Goal: Task Accomplishment & Management: Complete application form

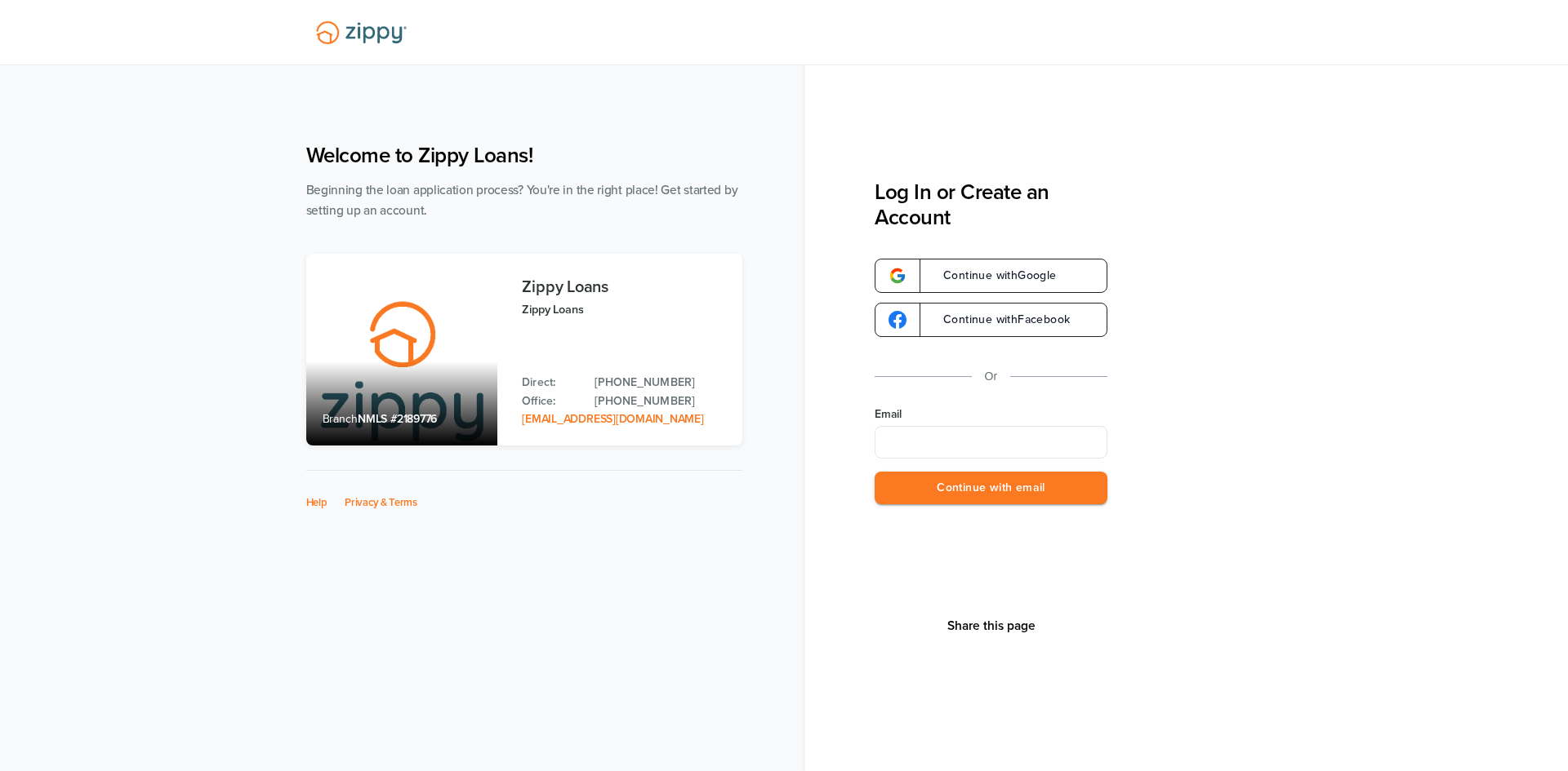
type input "**********"
click at [934, 485] on button "Continue with email" at bounding box center [990, 489] width 233 height 33
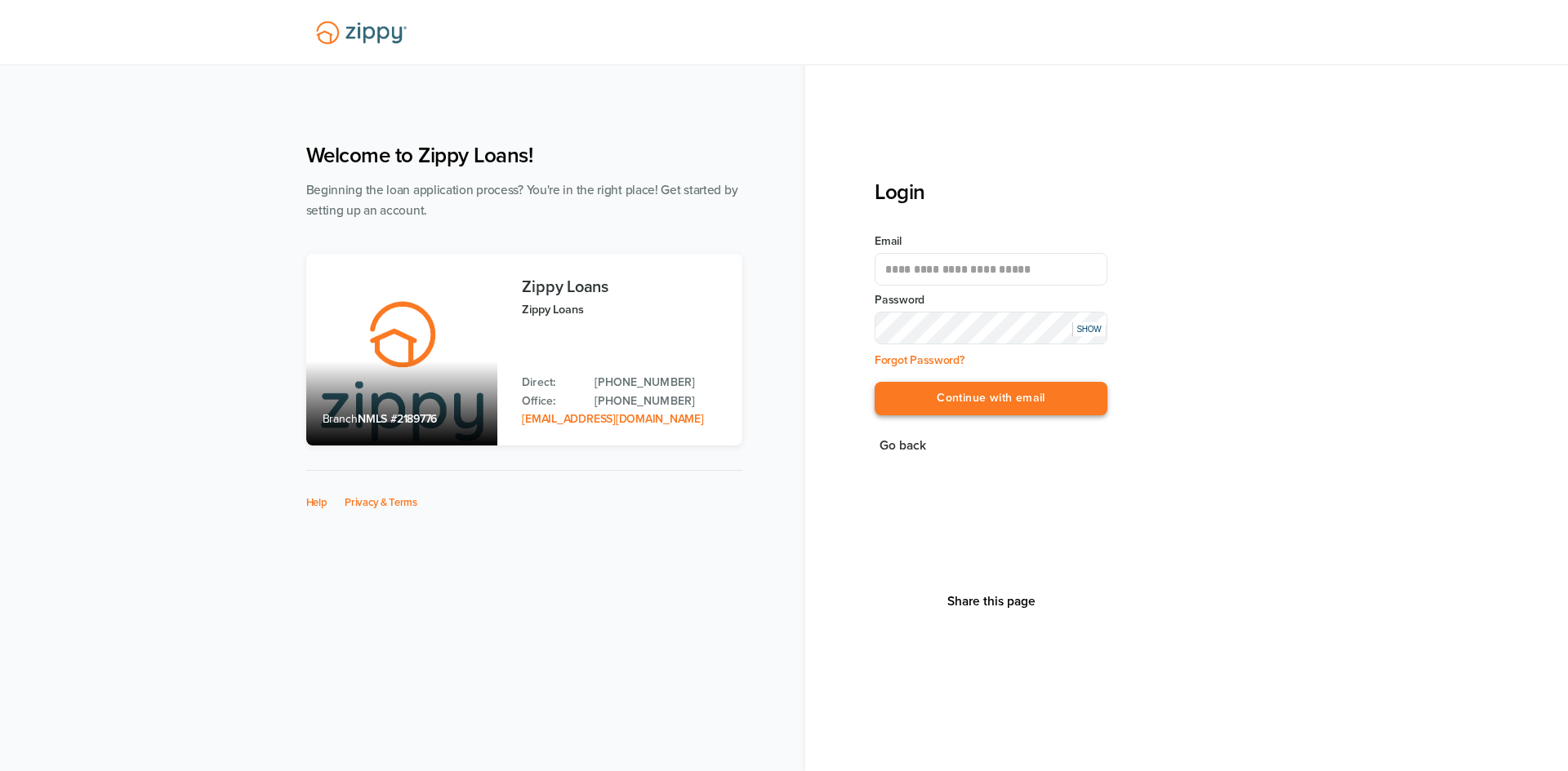
click at [971, 404] on button "Continue with email" at bounding box center [990, 399] width 233 height 33
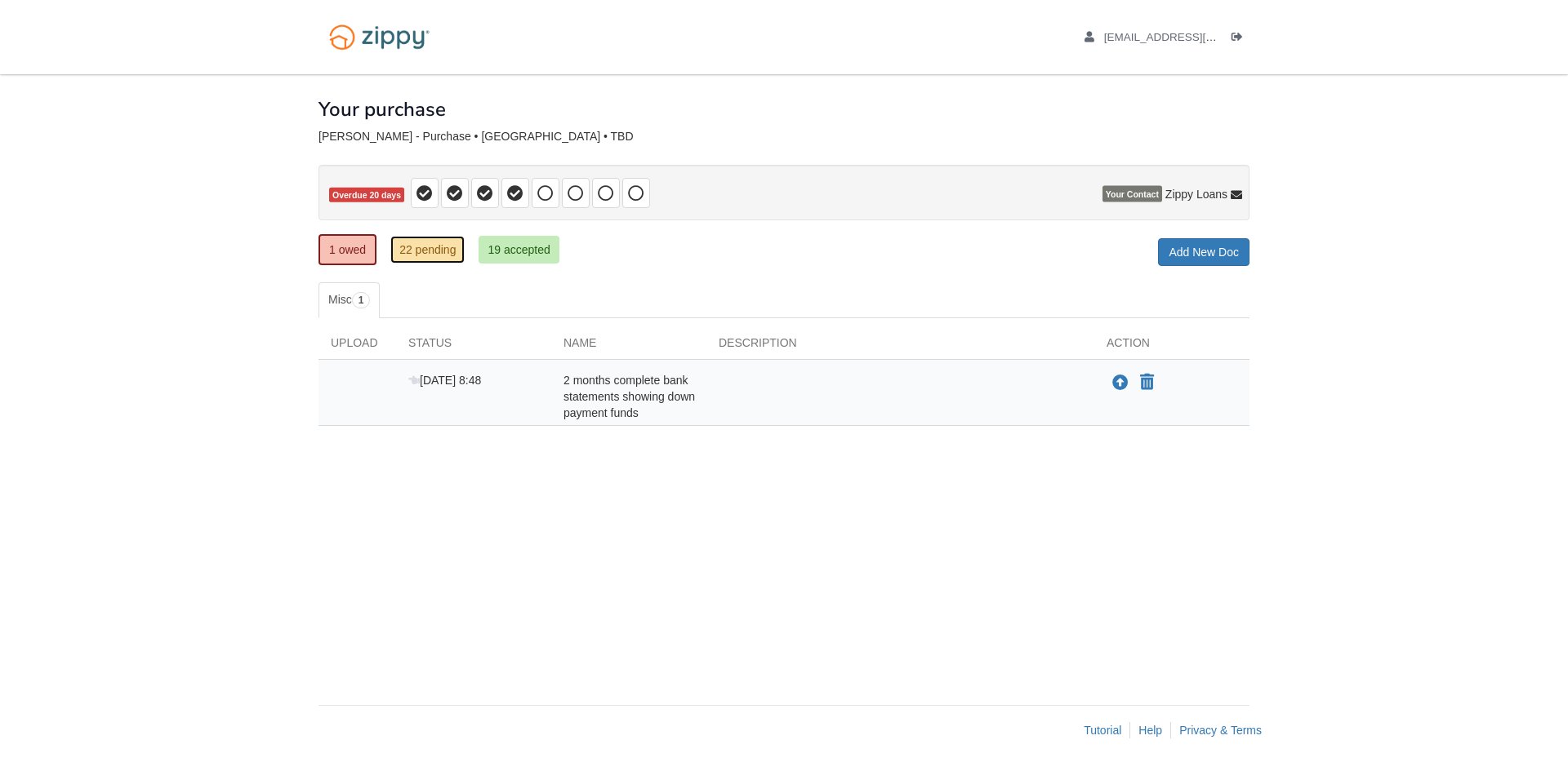
click at [432, 250] on link "22 pending" at bounding box center [427, 250] width 74 height 28
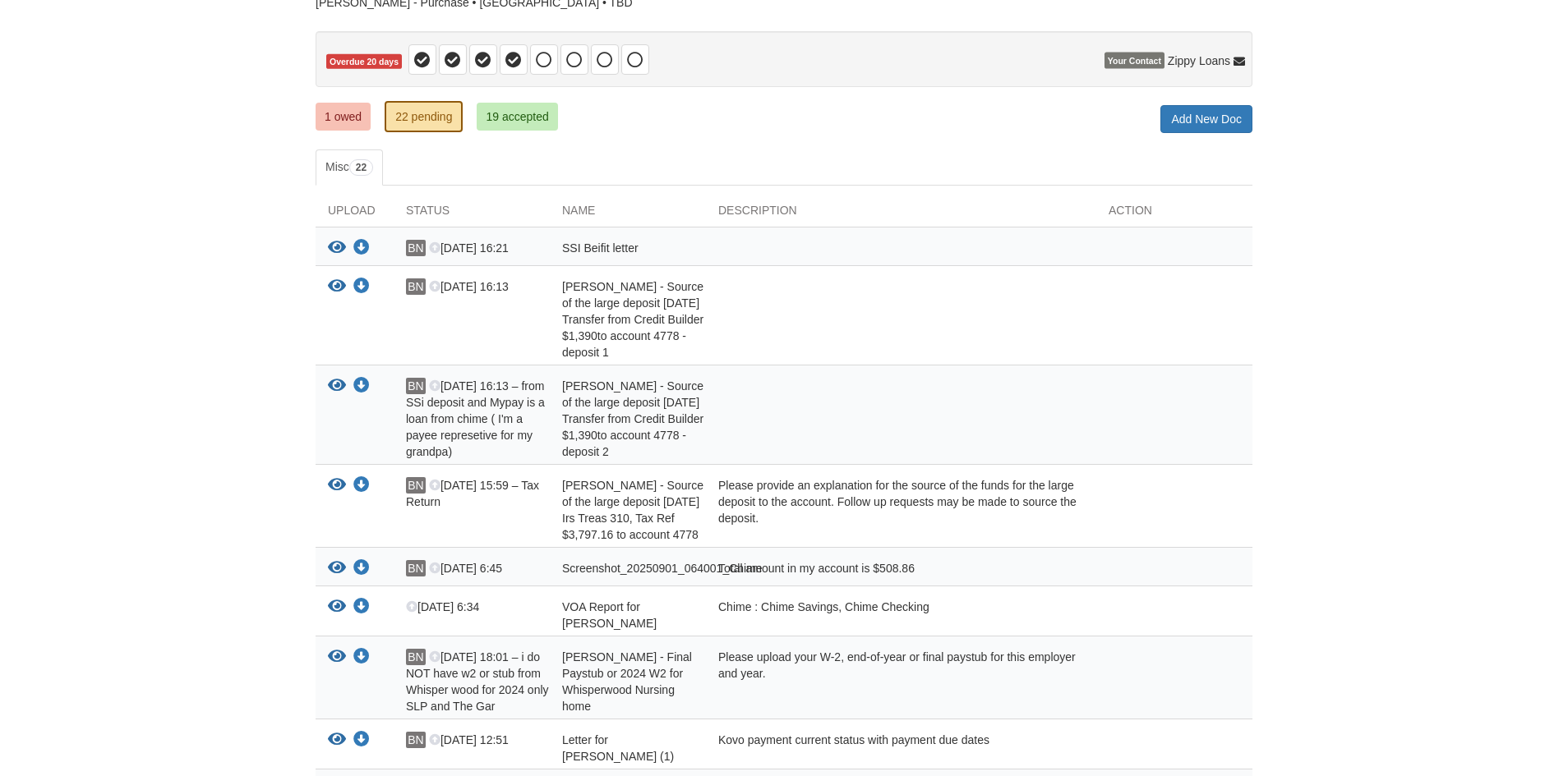
scroll to position [156, 0]
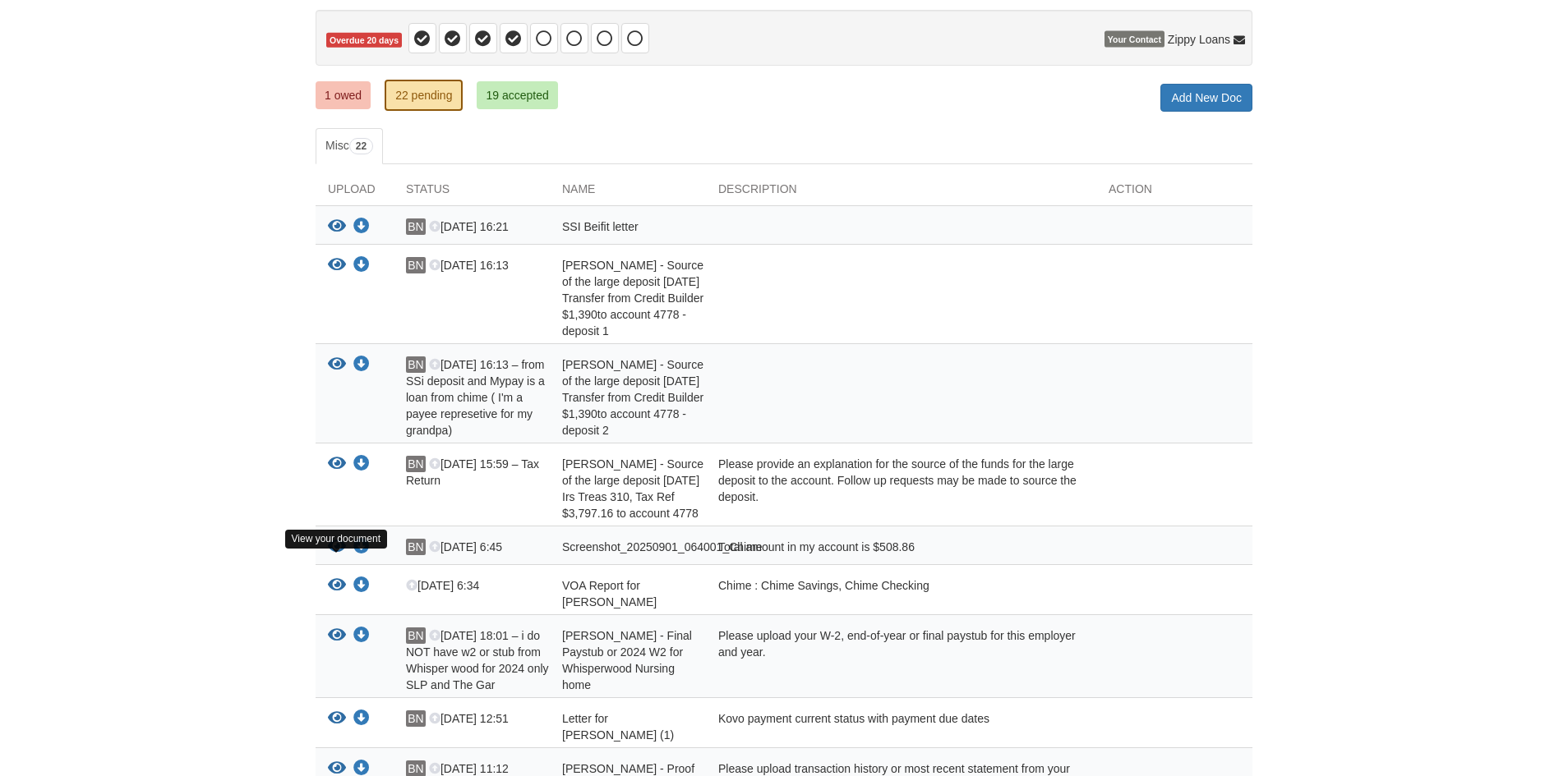
click at [339, 556] on icon "View Screenshot_20250901_064001_Chime" at bounding box center [336, 547] width 18 height 17
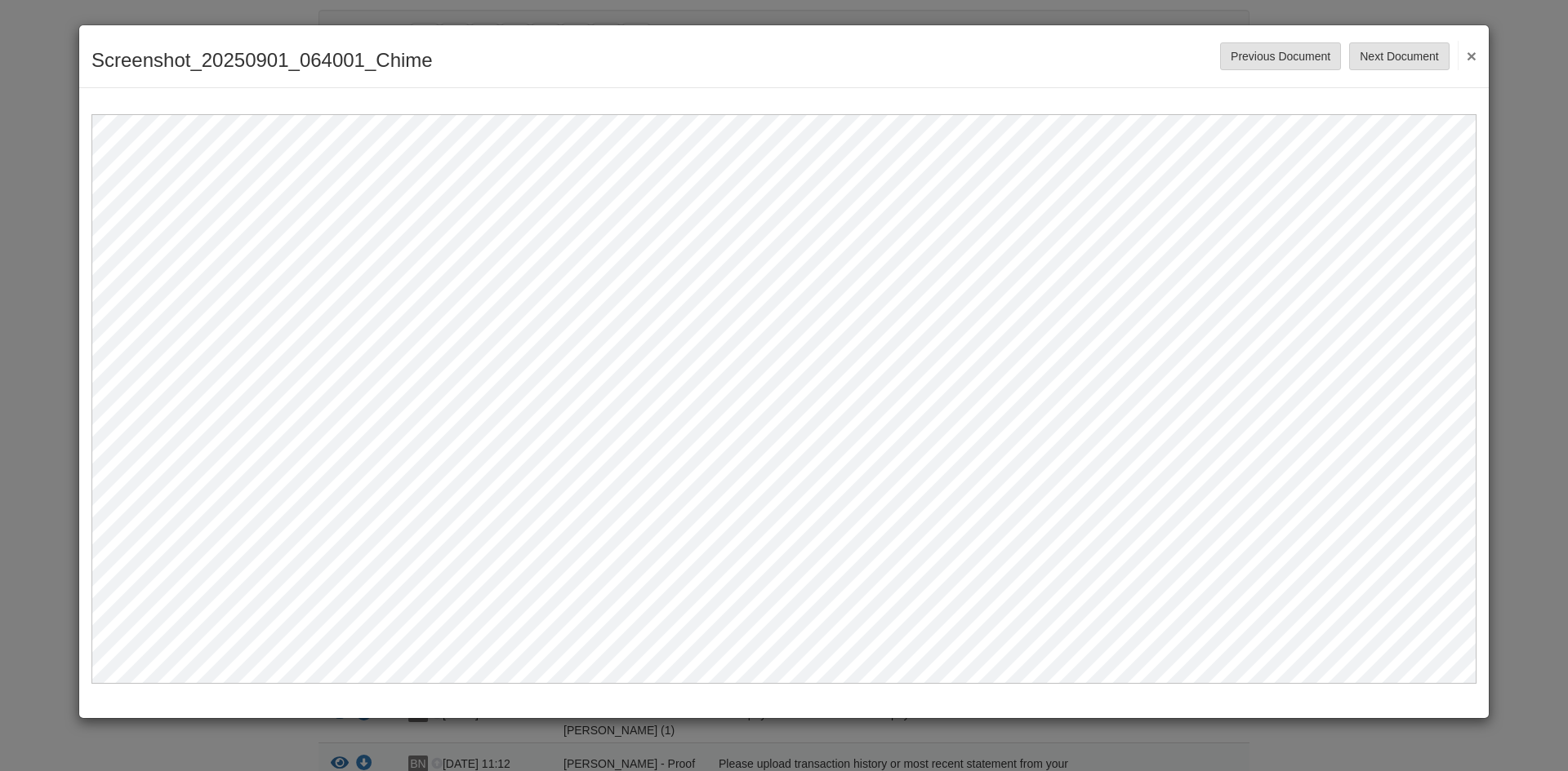
click at [1464, 53] on button "×" at bounding box center [1466, 55] width 18 height 29
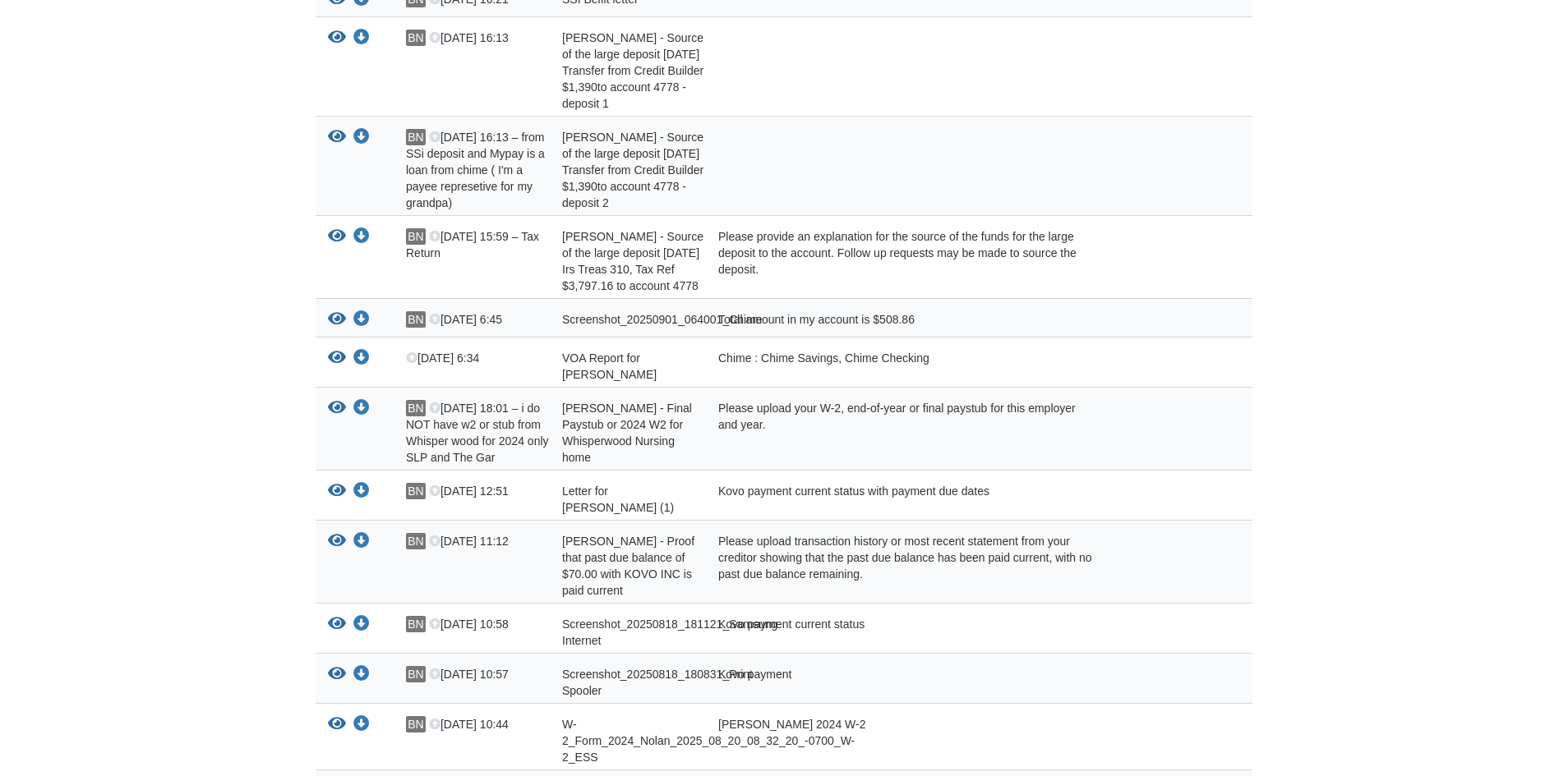
scroll to position [396, 0]
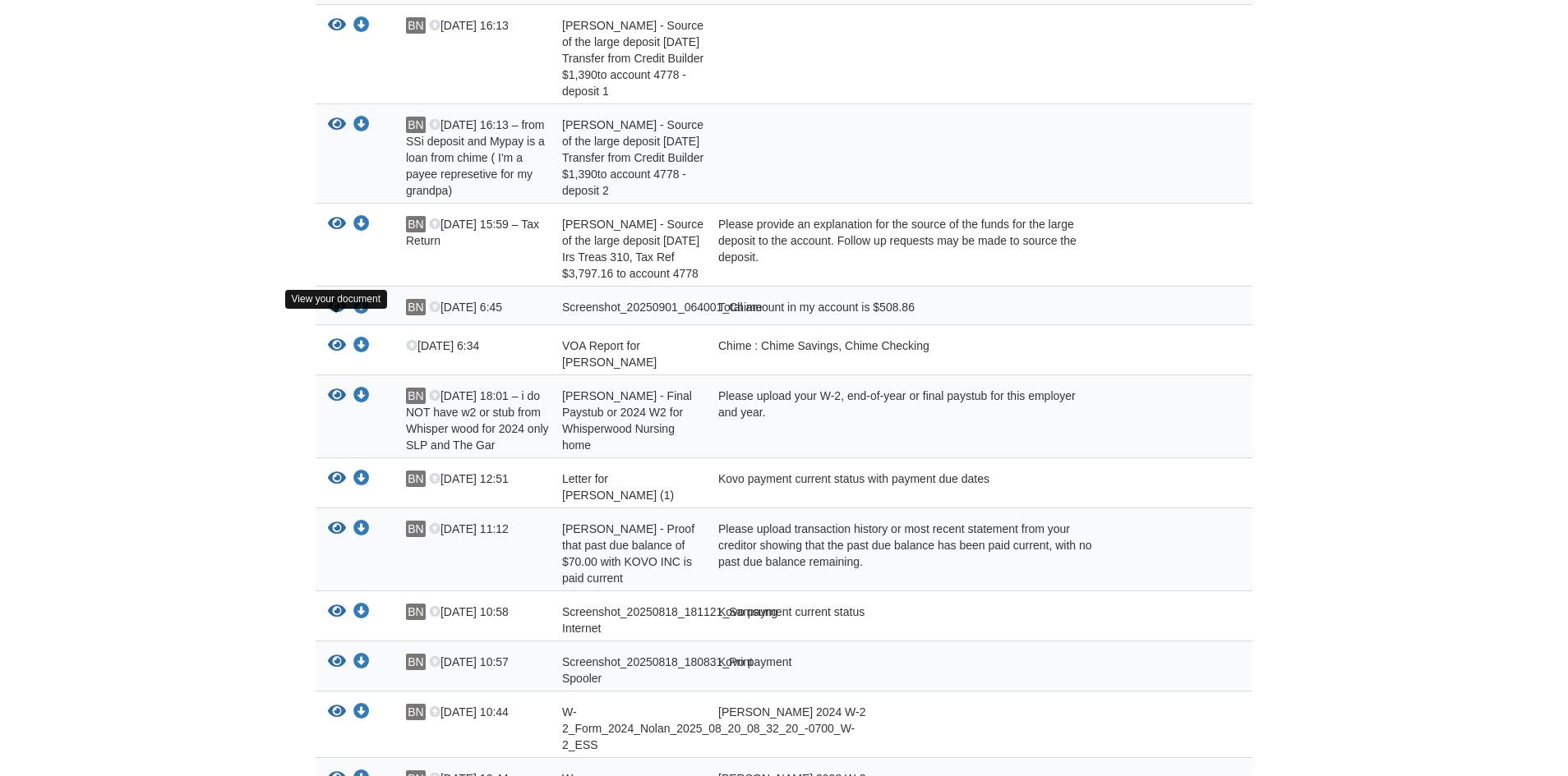
click at [332, 316] on icon "View Screenshot_20250901_064001_Chime" at bounding box center [336, 307] width 18 height 17
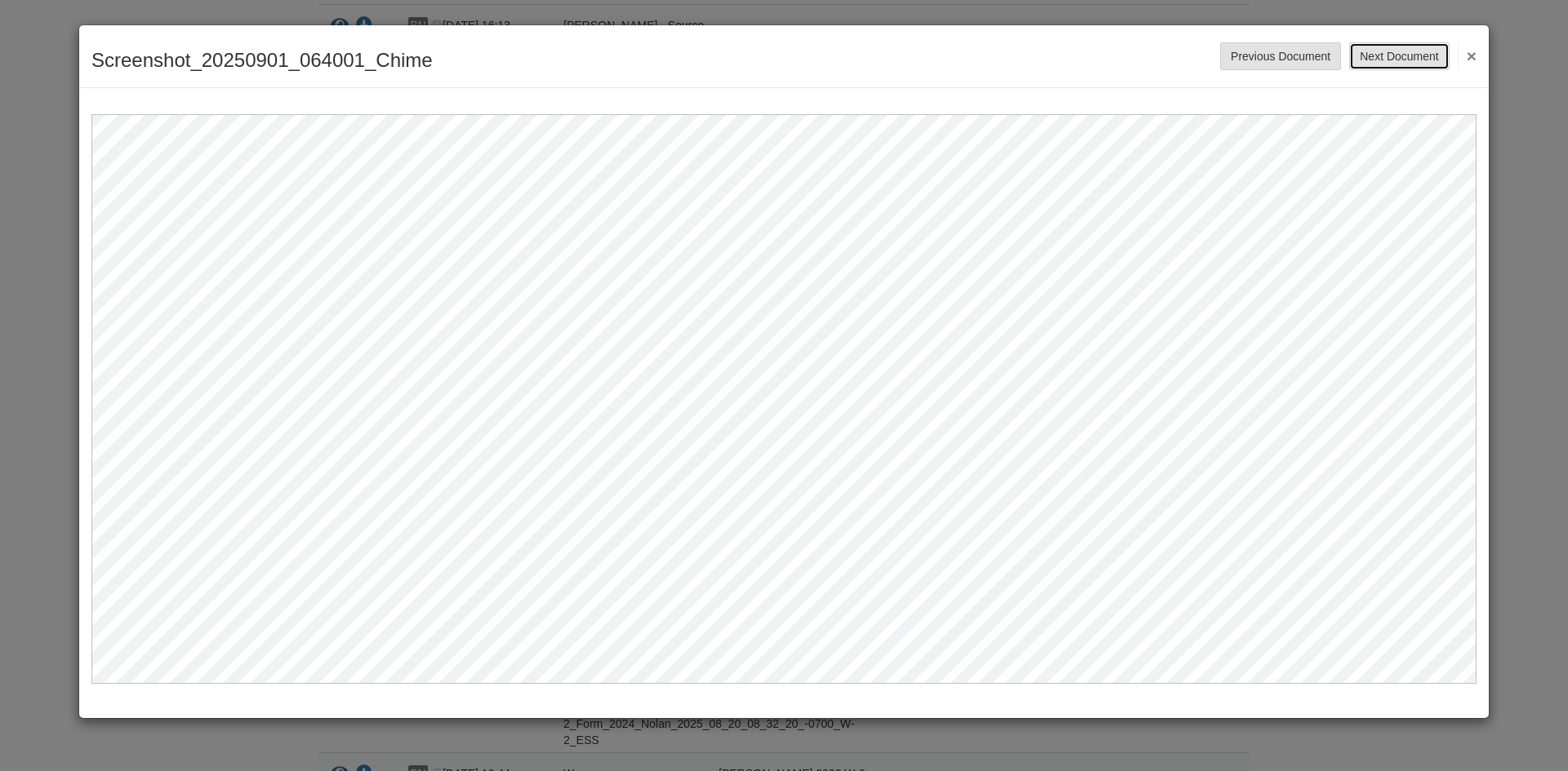
click at [1422, 62] on button "Next Document" at bounding box center [1398, 56] width 99 height 28
click at [1473, 53] on button "×" at bounding box center [1466, 55] width 18 height 29
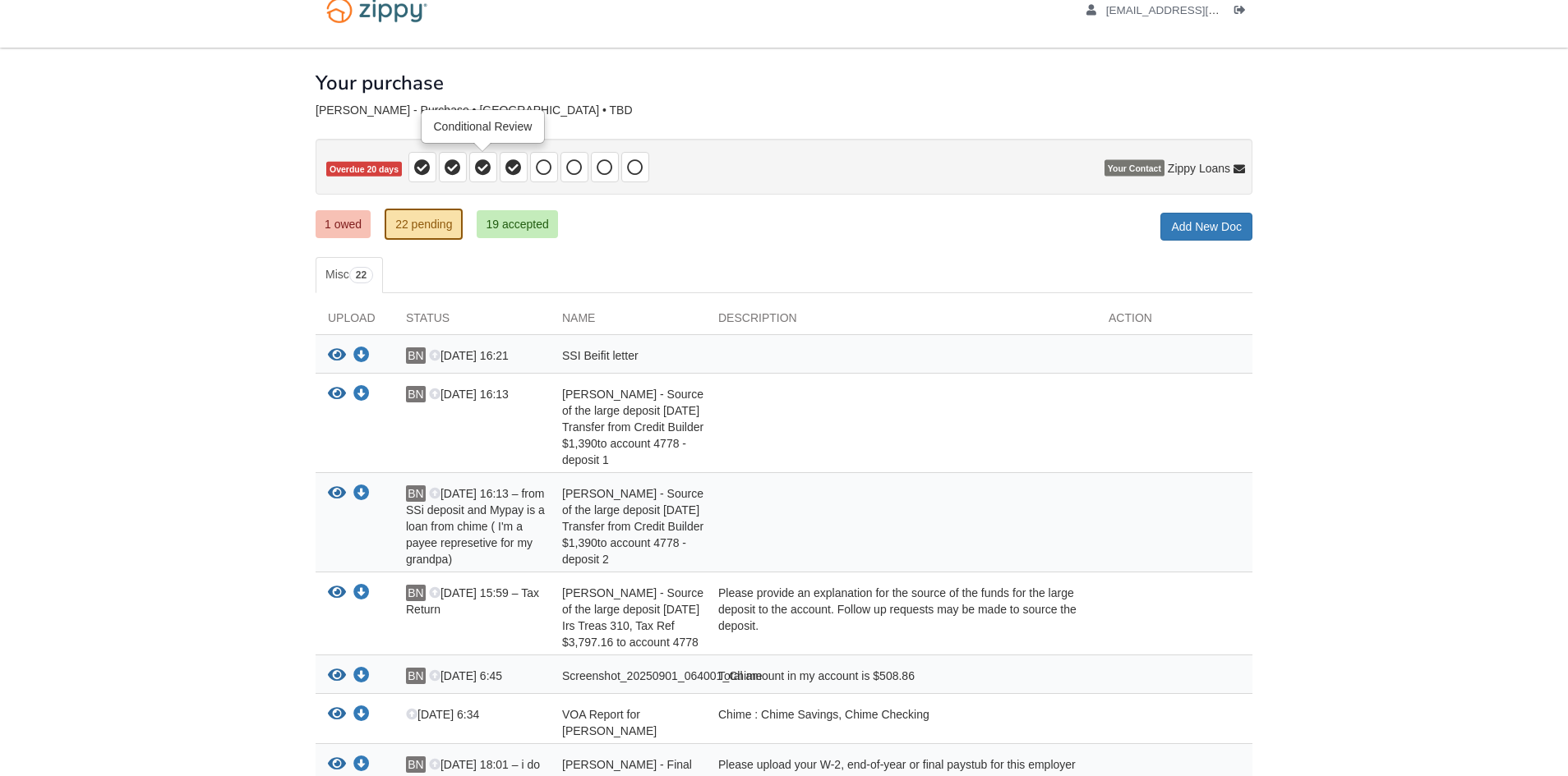
scroll to position [0, 0]
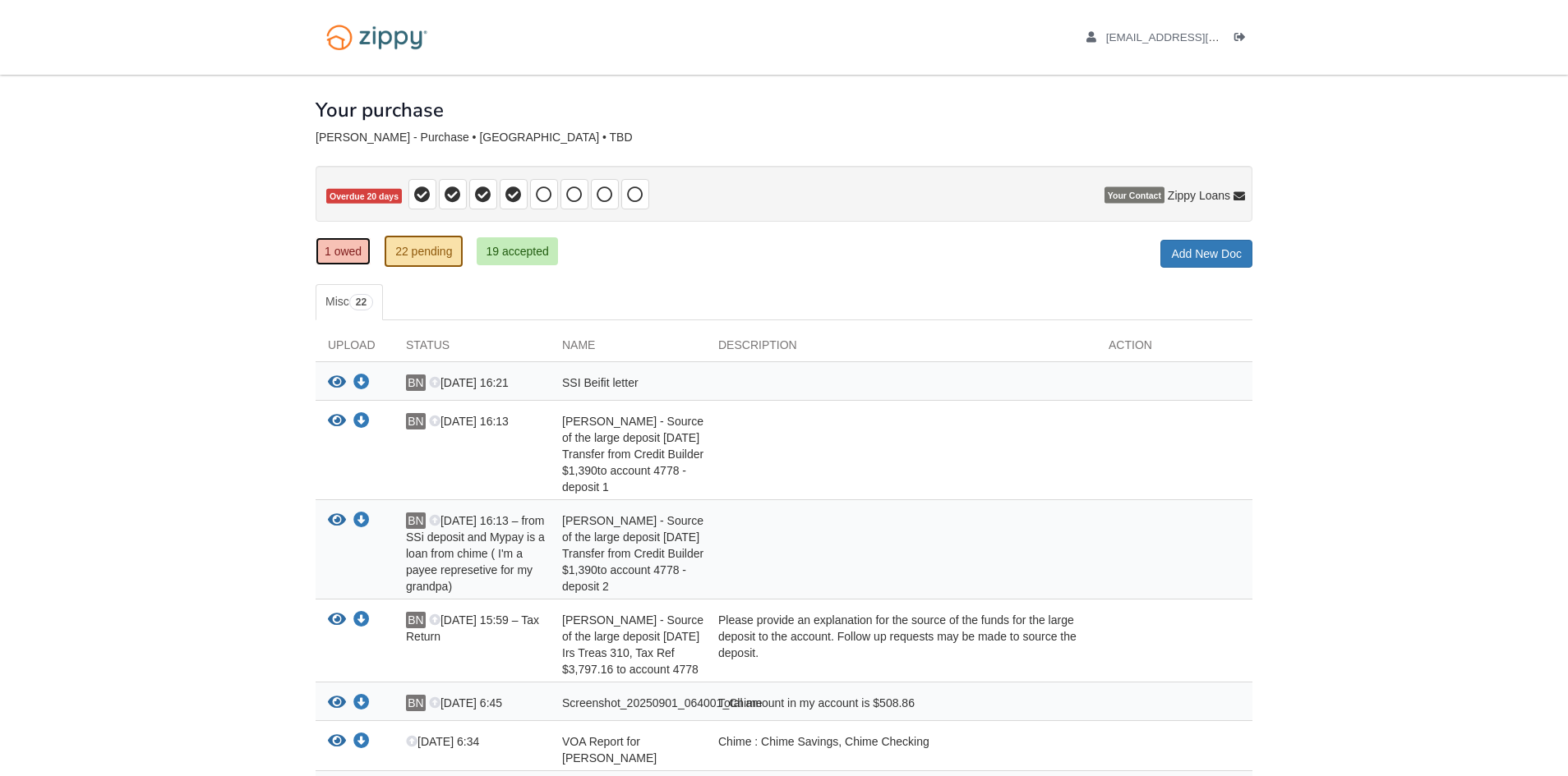
click at [359, 258] on link "1 owed" at bounding box center [343, 251] width 55 height 28
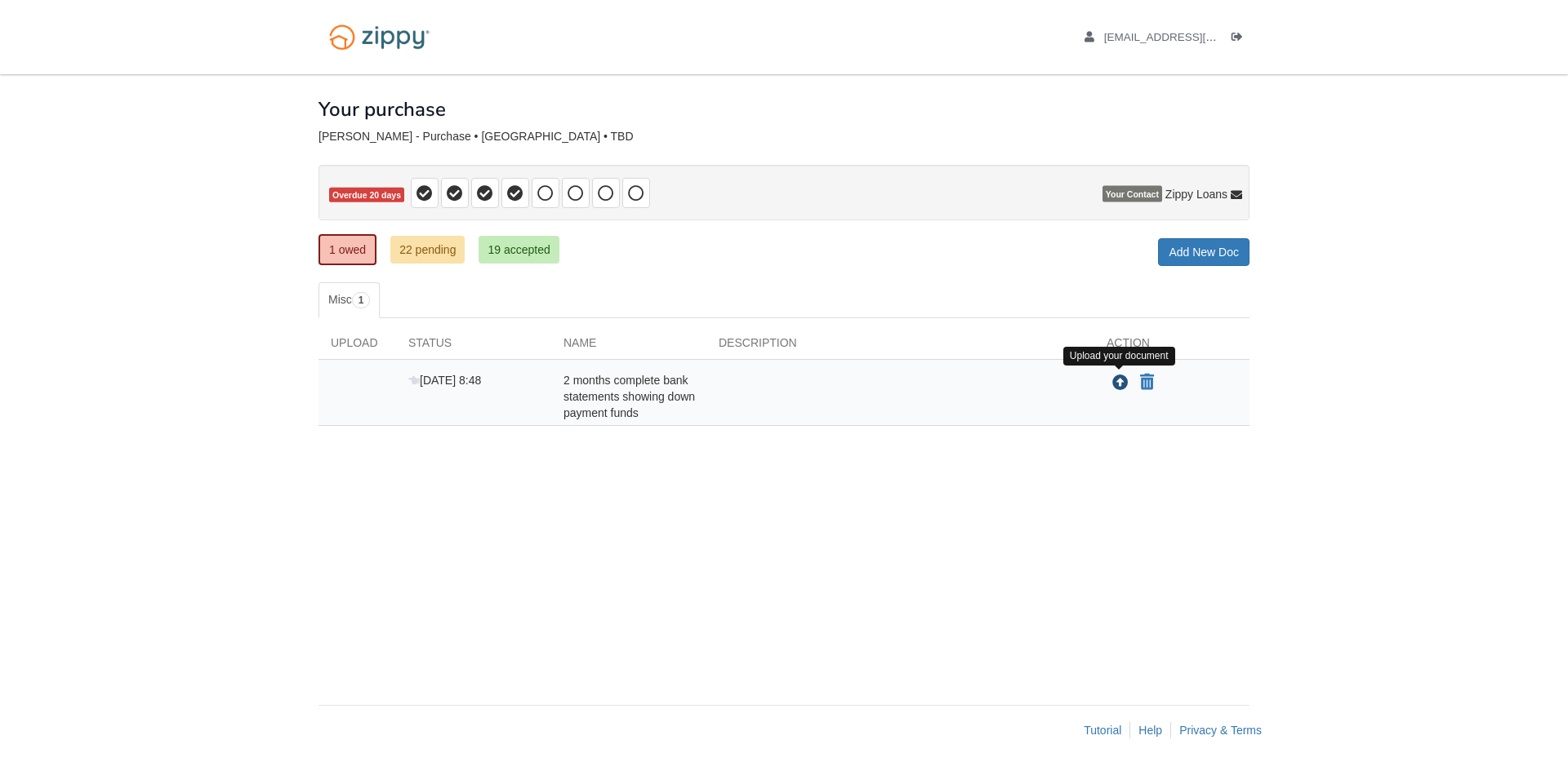
click at [1123, 385] on icon "Upload 2 months complete bank statements showing down payment funds" at bounding box center [1120, 383] width 17 height 17
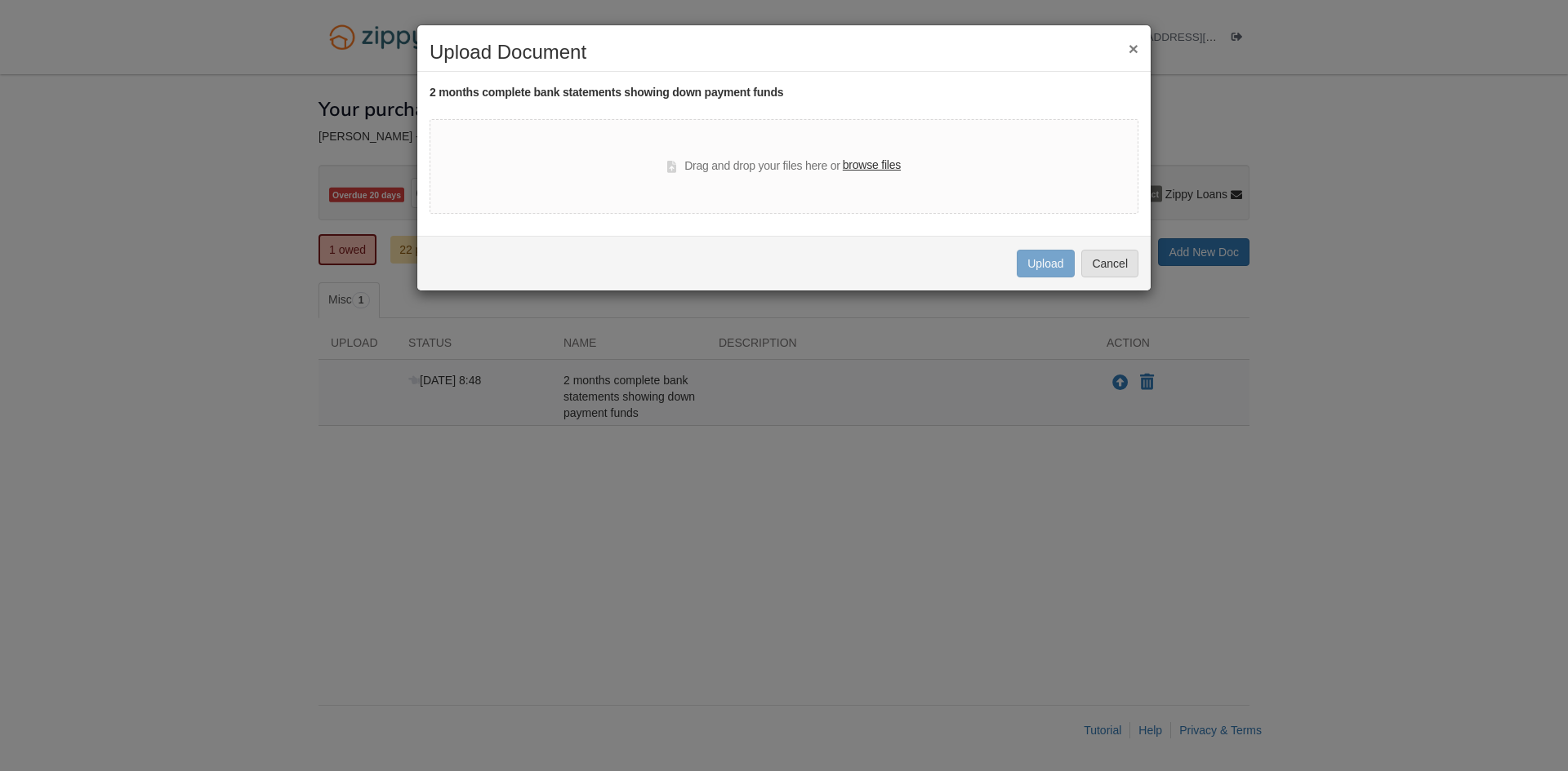
click at [884, 171] on label "browse files" at bounding box center [872, 165] width 58 height 18
click at [0, 0] on input "browse files" at bounding box center [0, 0] width 0 height 0
click at [1139, 264] on div "Uploading... Upload Cancel" at bounding box center [784, 263] width 733 height 55
click at [1116, 270] on button "Cancel" at bounding box center [1109, 264] width 57 height 28
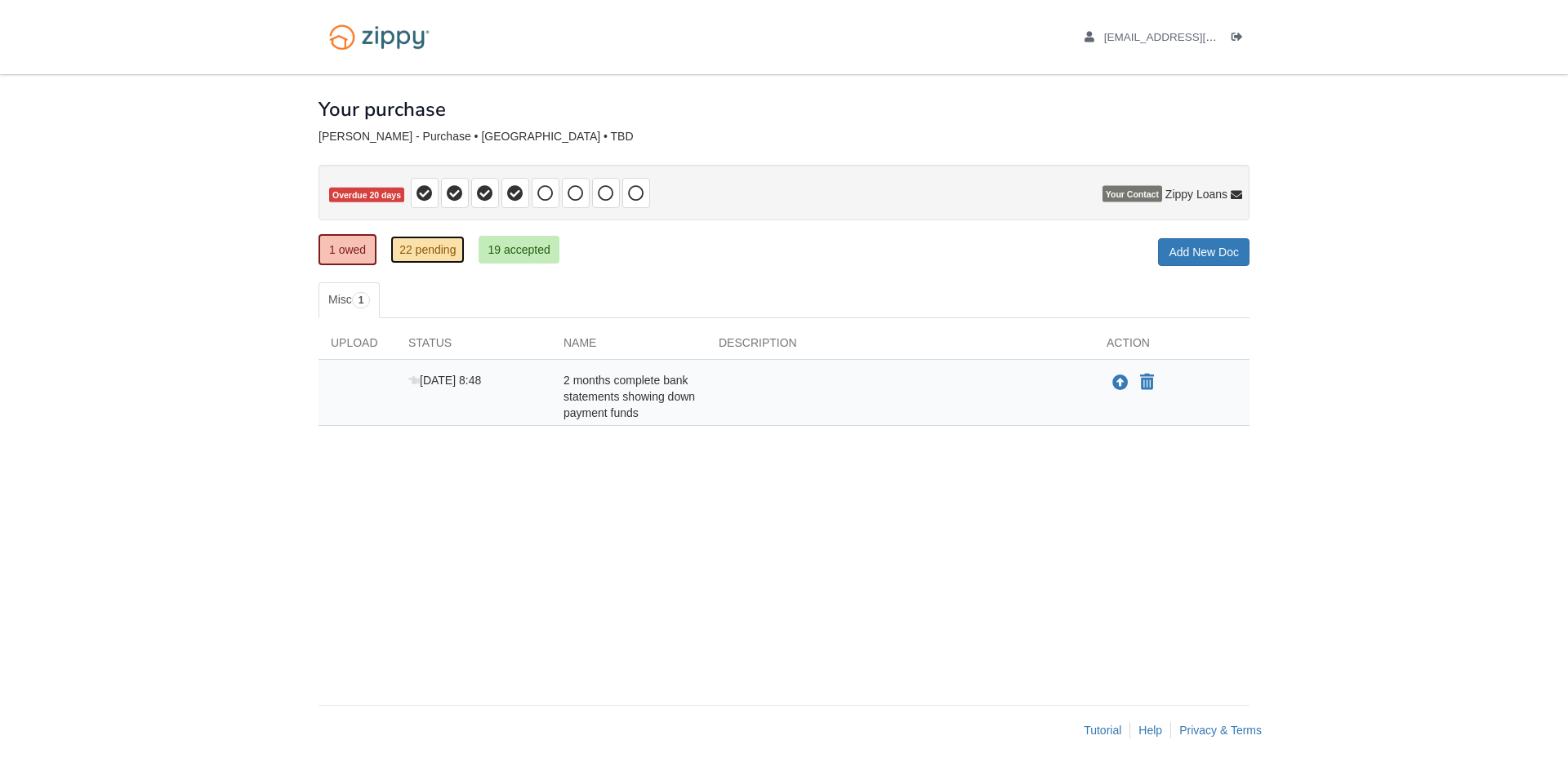
click at [431, 241] on link "22 pending" at bounding box center [427, 250] width 74 height 28
click at [434, 257] on link "22 pending" at bounding box center [427, 250] width 74 height 28
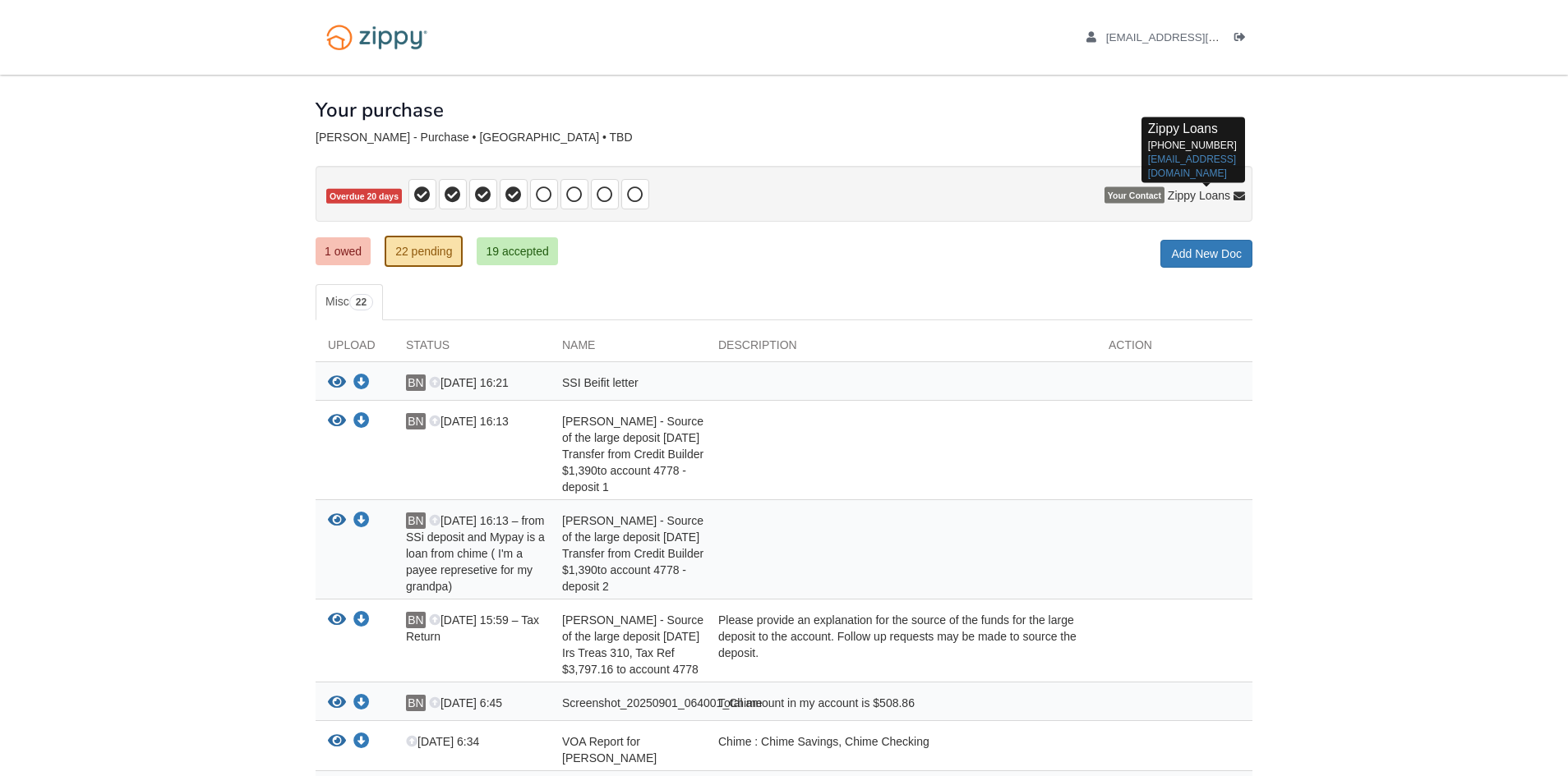
click at [1234, 196] on icon at bounding box center [1239, 196] width 12 height 12
click at [1232, 196] on span "Zippy Loans" at bounding box center [1205, 196] width 77 height 13
click at [1236, 196] on icon at bounding box center [1239, 196] width 12 height 12
click at [1166, 159] on link "zippyguide@zippymh.com" at bounding box center [1191, 165] width 88 height 26
